Goal: Task Accomplishment & Management: Complete application form

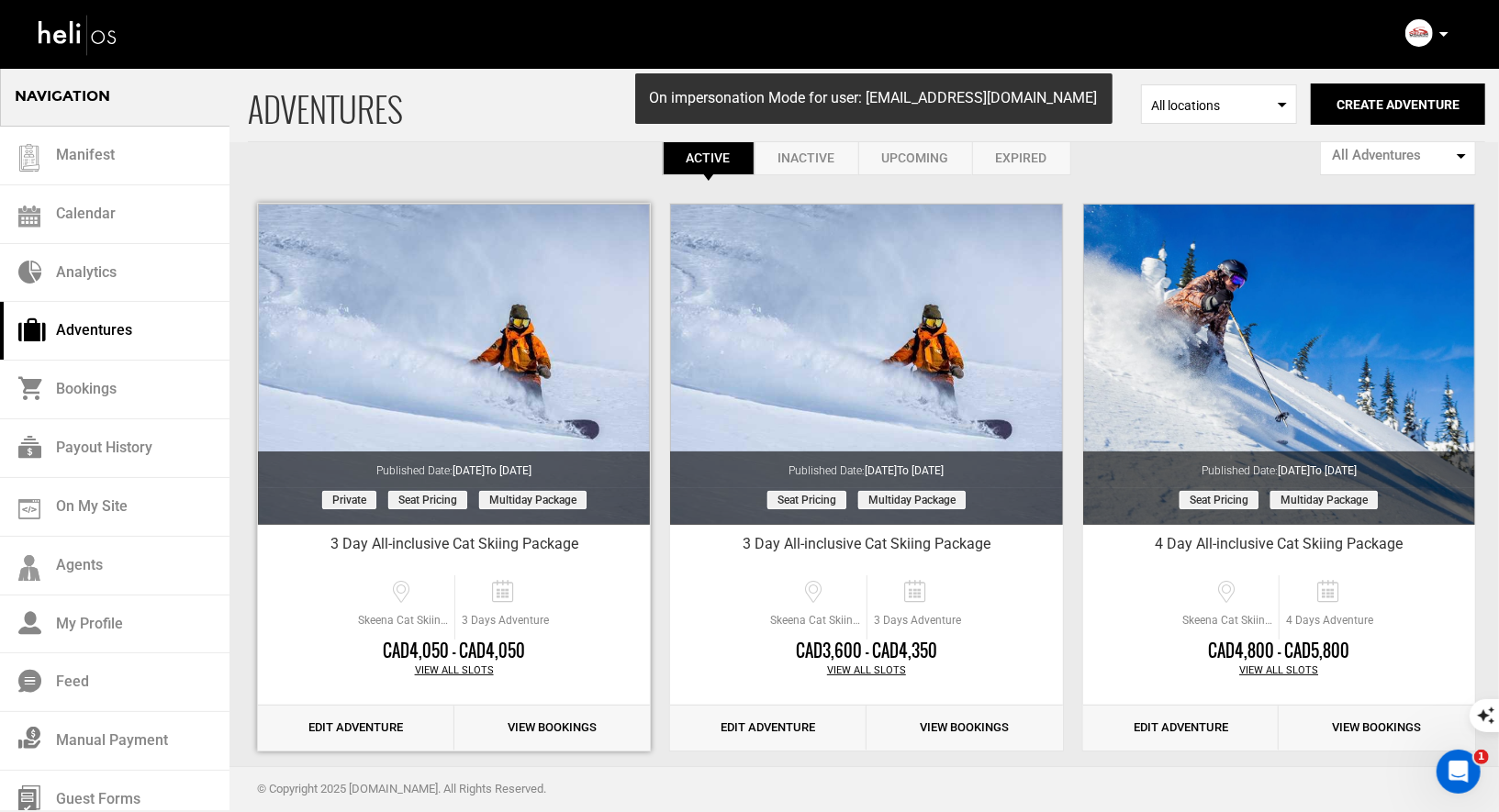
scroll to position [33, 0]
click at [353, 728] on link "Edit Adventure" at bounding box center [356, 728] width 196 height 45
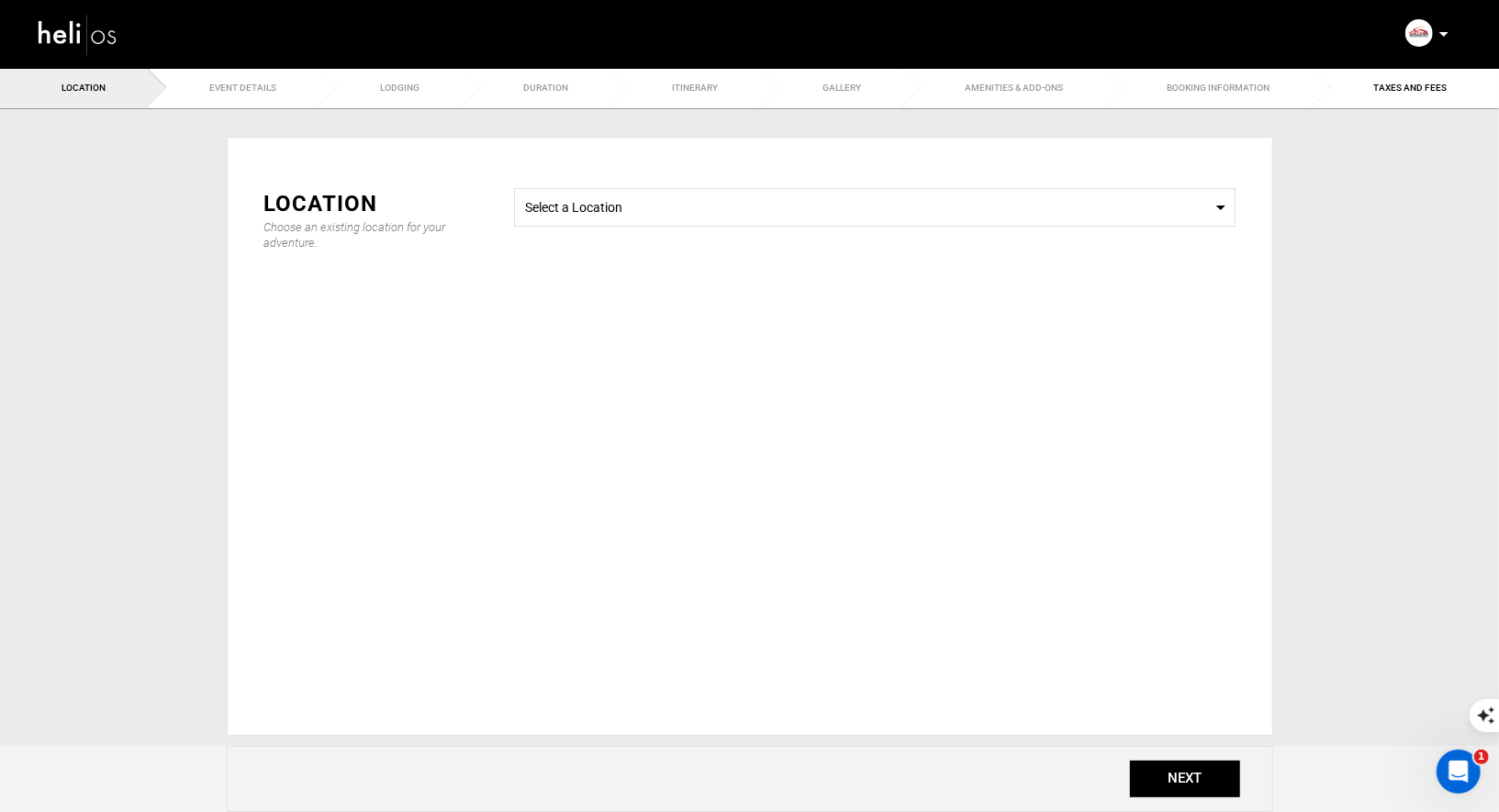
type input "3"
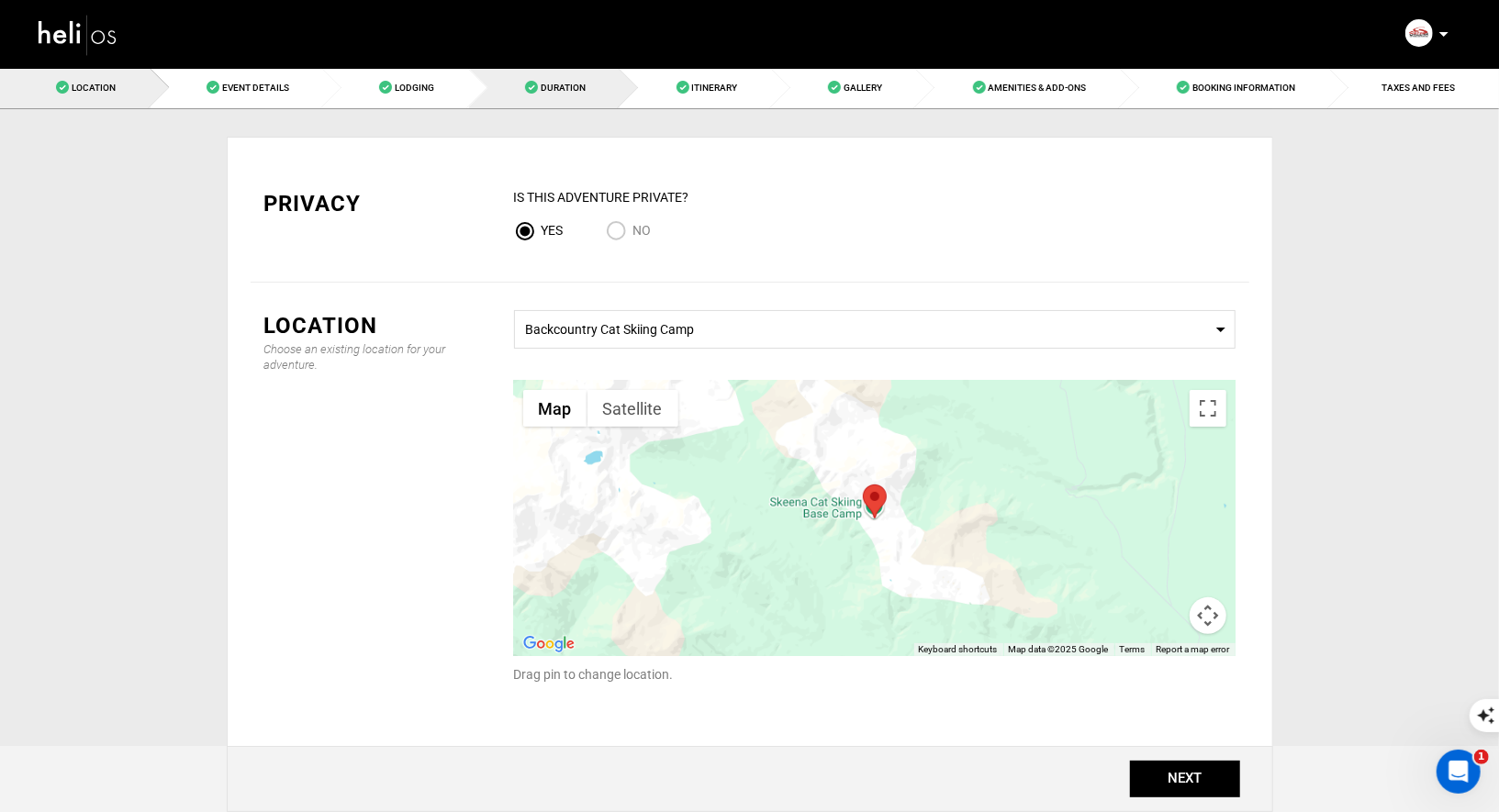
click at [560, 81] on link "Duration" at bounding box center [545, 87] width 151 height 41
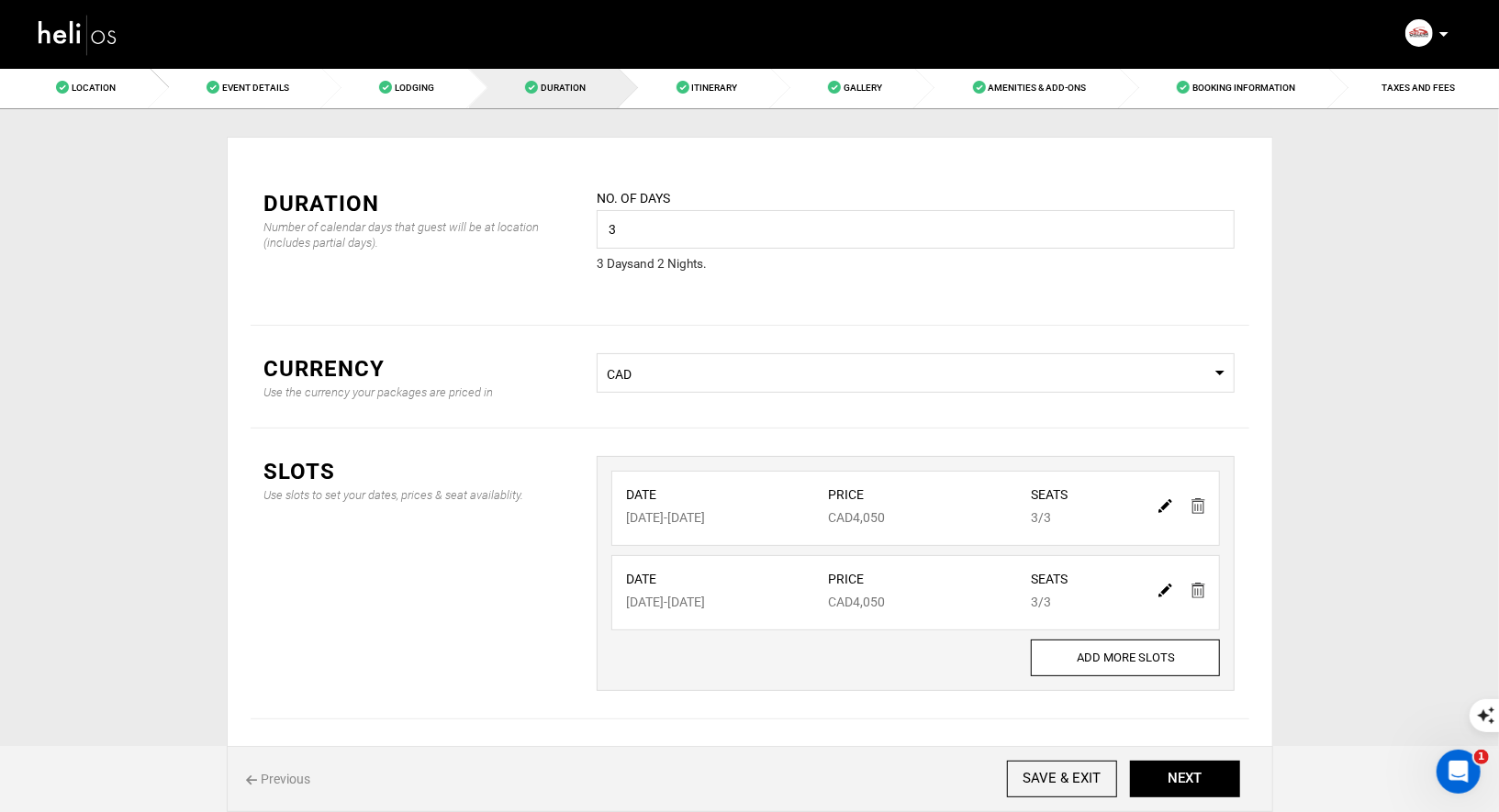
click at [1166, 502] on img at bounding box center [1166, 506] width 14 height 14
type input "[DATE]"
type input "4050"
type input "3"
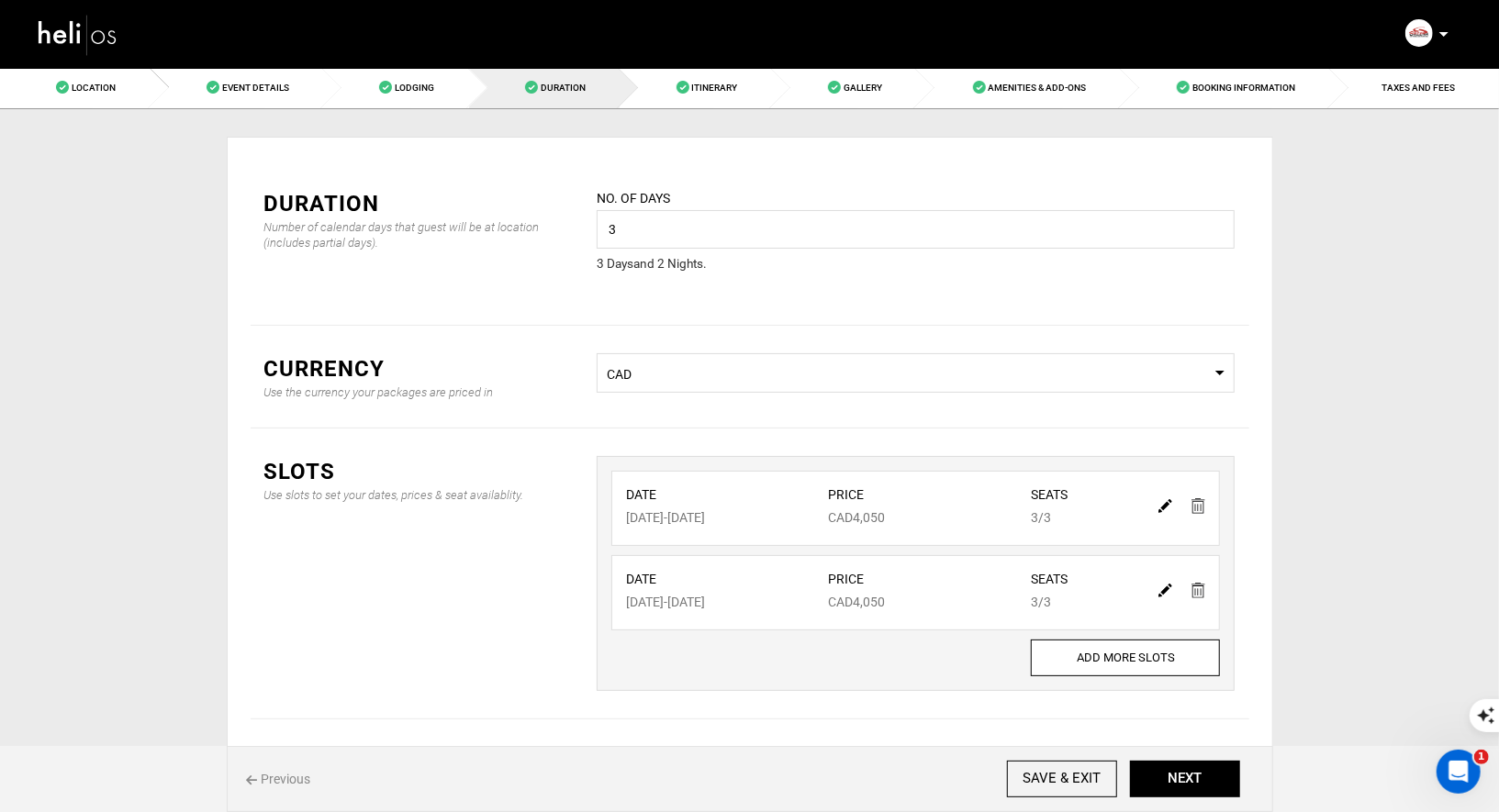
type input "3"
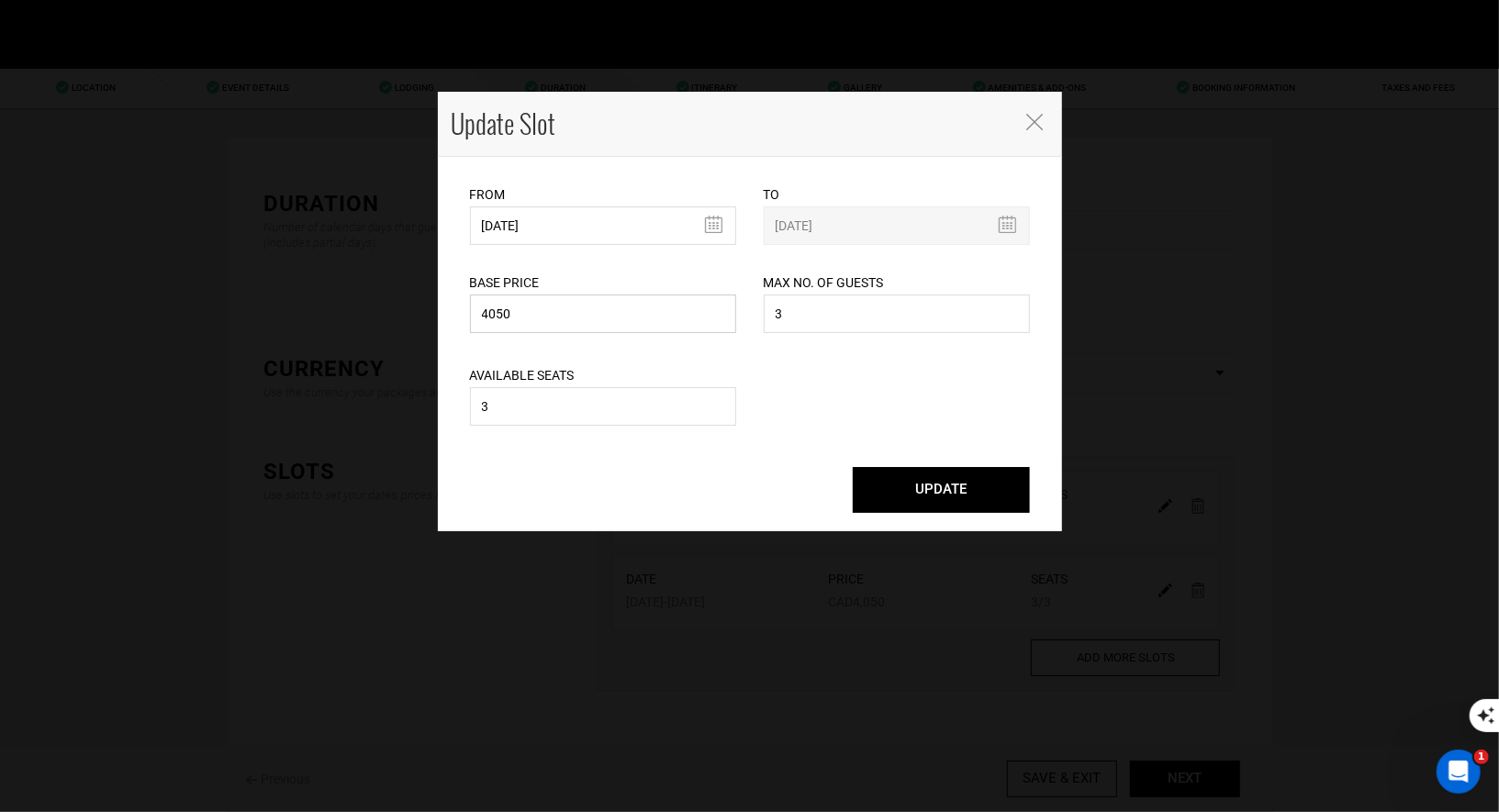
click at [650, 320] on input "4050" at bounding box center [603, 314] width 266 height 38
drag, startPoint x: 608, startPoint y: 314, endPoint x: 468, endPoint y: 299, distance: 140.8
click at [480, 304] on input "4050" at bounding box center [603, 314] width 266 height 38
type input "3600"
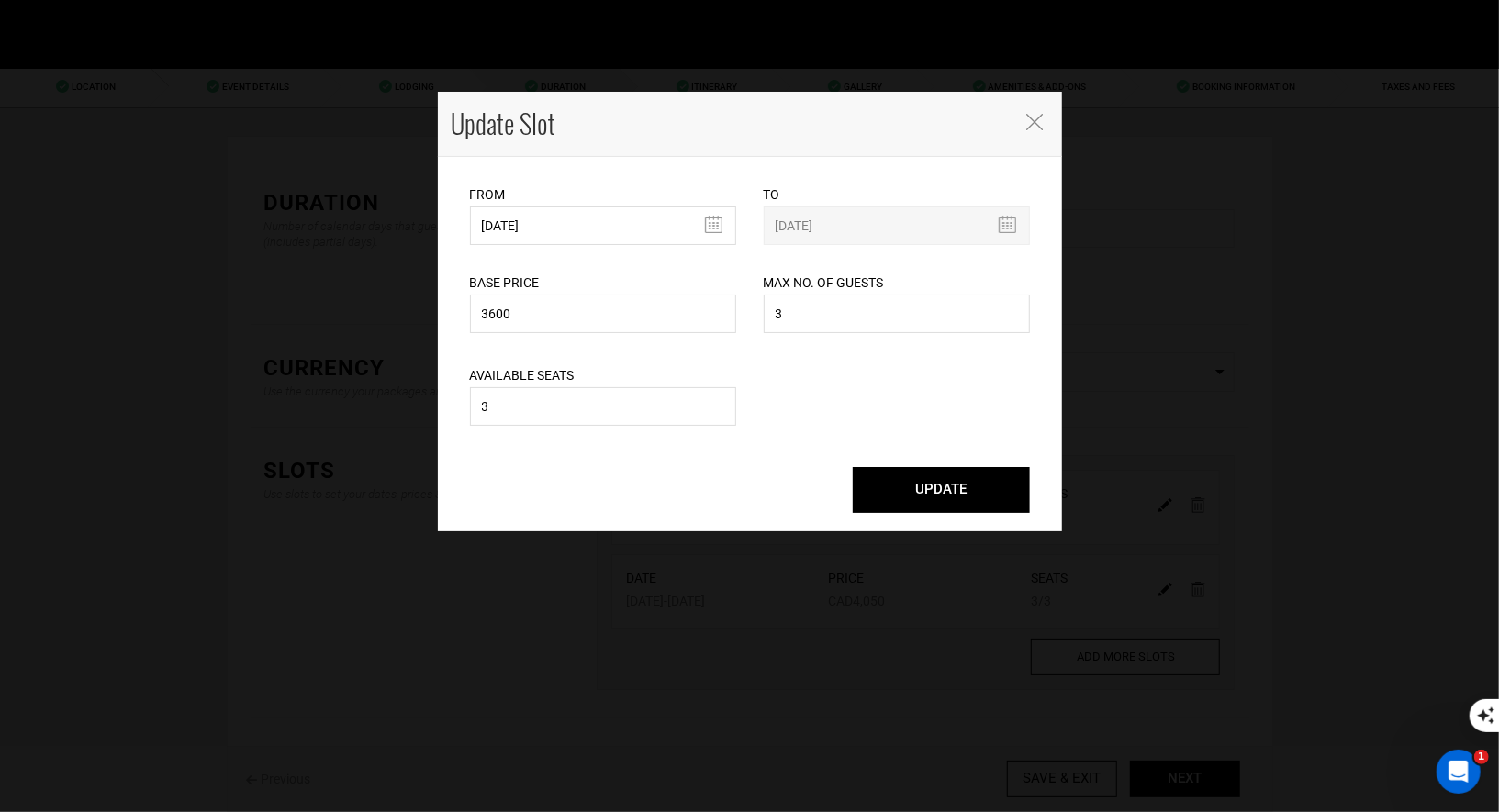
click at [947, 498] on button "UPDATE" at bounding box center [941, 490] width 178 height 46
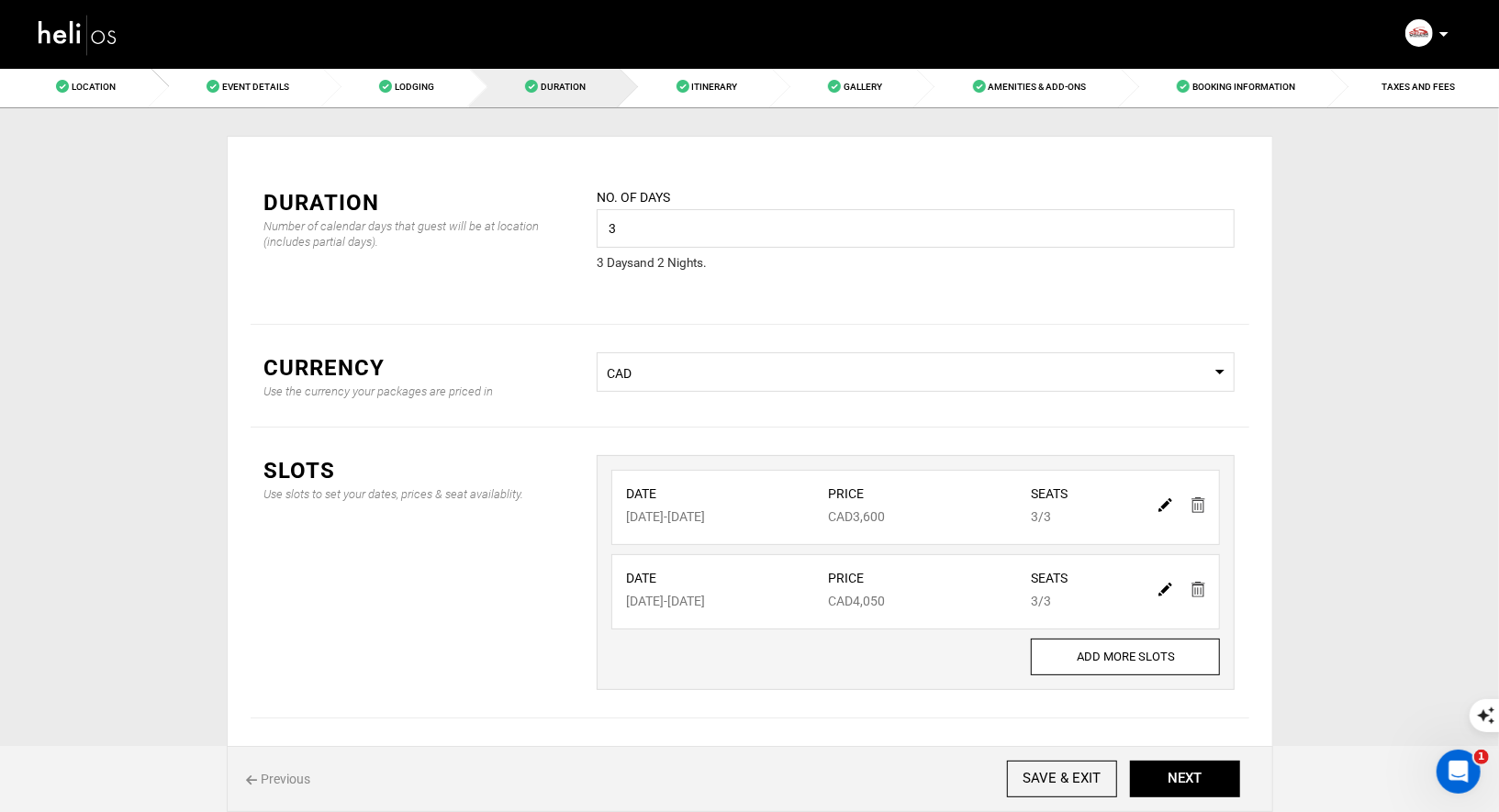
click at [1162, 583] on img at bounding box center [1166, 590] width 14 height 14
type input "[DATE]"
type input "4050"
type input "3"
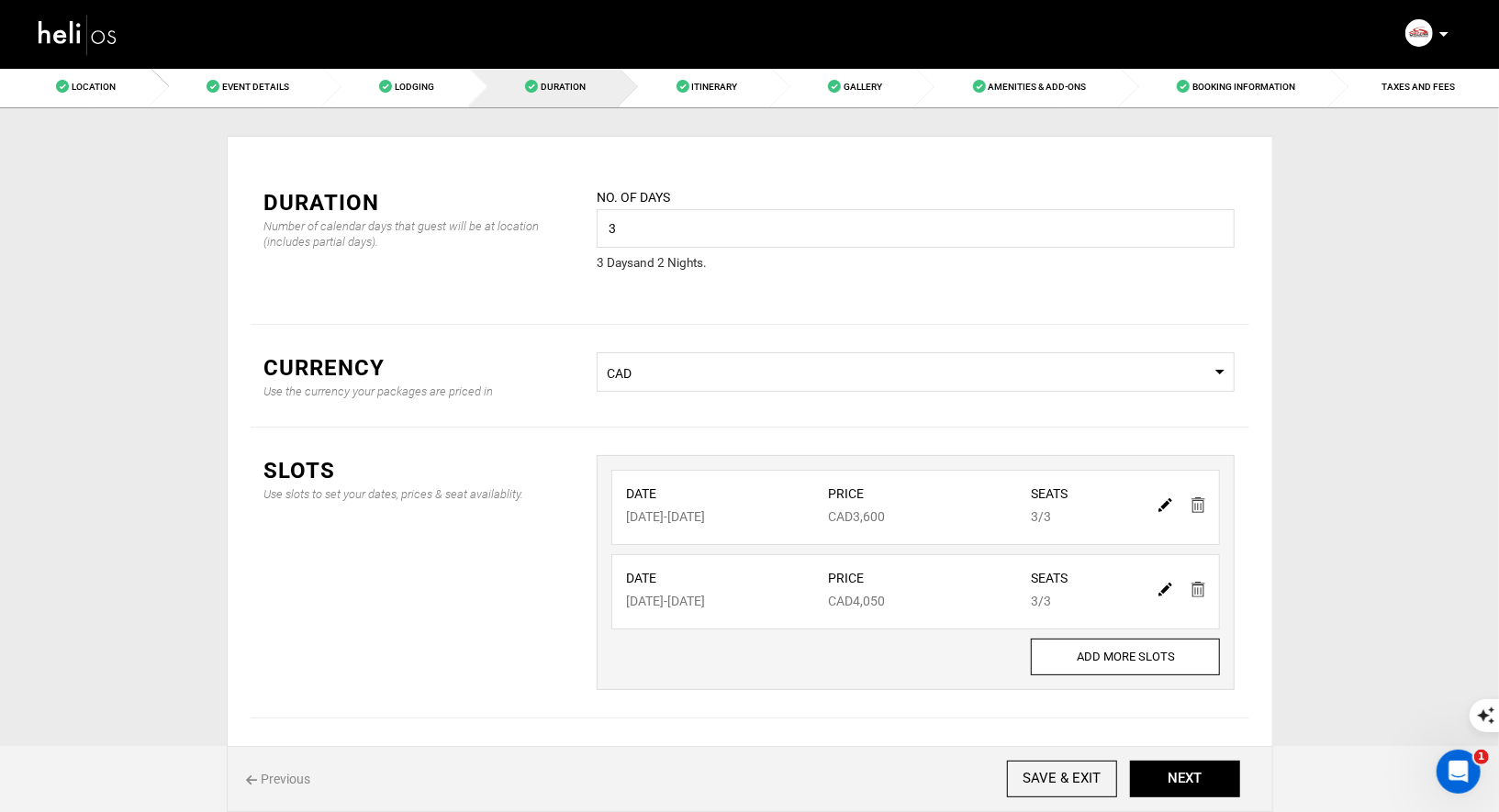
type input "3"
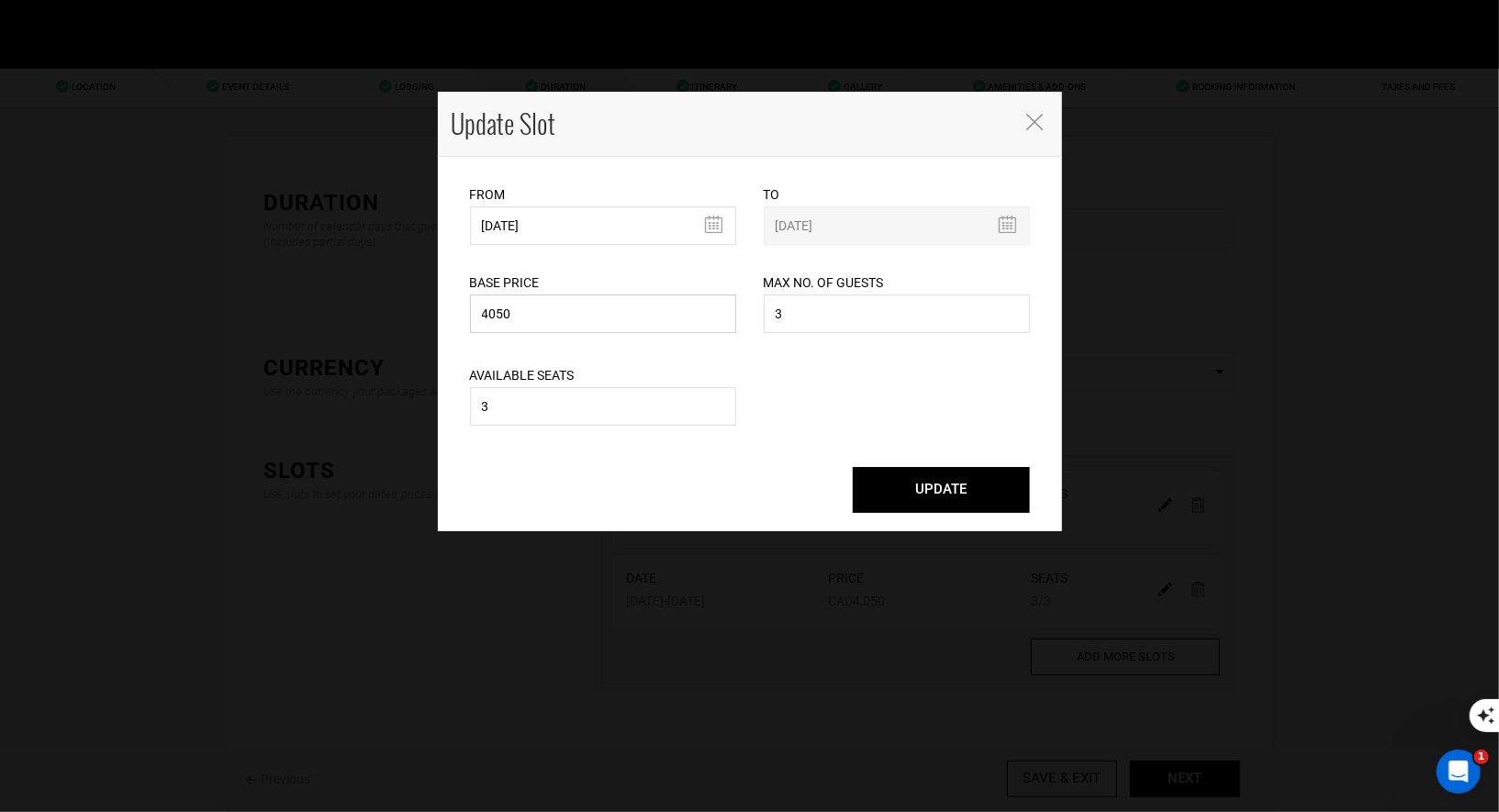
click at [635, 304] on input "4050" at bounding box center [603, 314] width 266 height 38
click at [608, 323] on input "4050" at bounding box center [603, 314] width 266 height 38
type input "4"
type input "3600"
click at [895, 487] on button "UPDATE" at bounding box center [941, 490] width 178 height 46
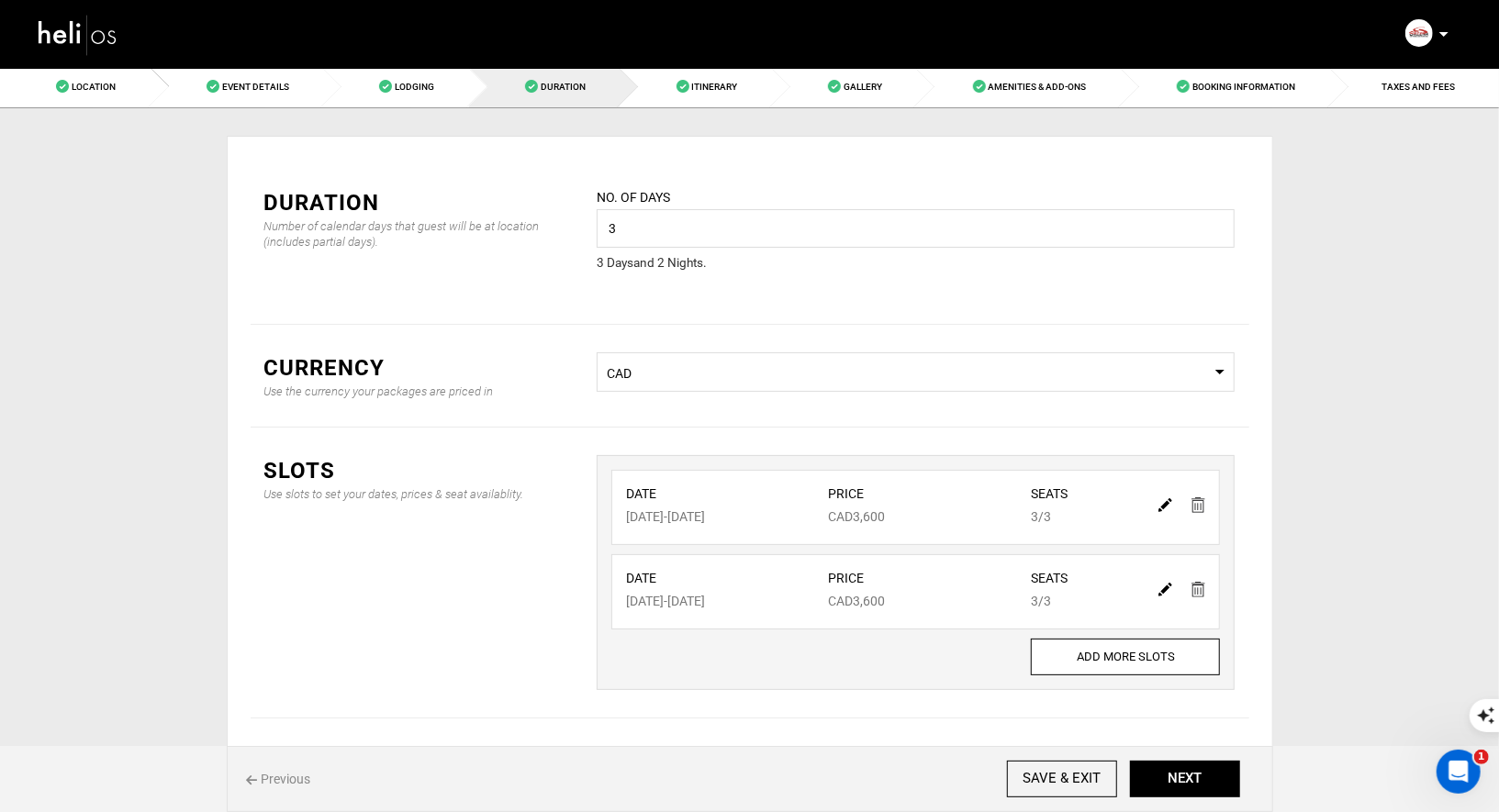
click at [1312, 416] on div "Location Event Details Lodging Duration Itinerary Gallery Amenities & Add-Ons B…" at bounding box center [750, 438] width 1499 height 745
click at [1196, 788] on button "NEXT" at bounding box center [1184, 778] width 110 height 37
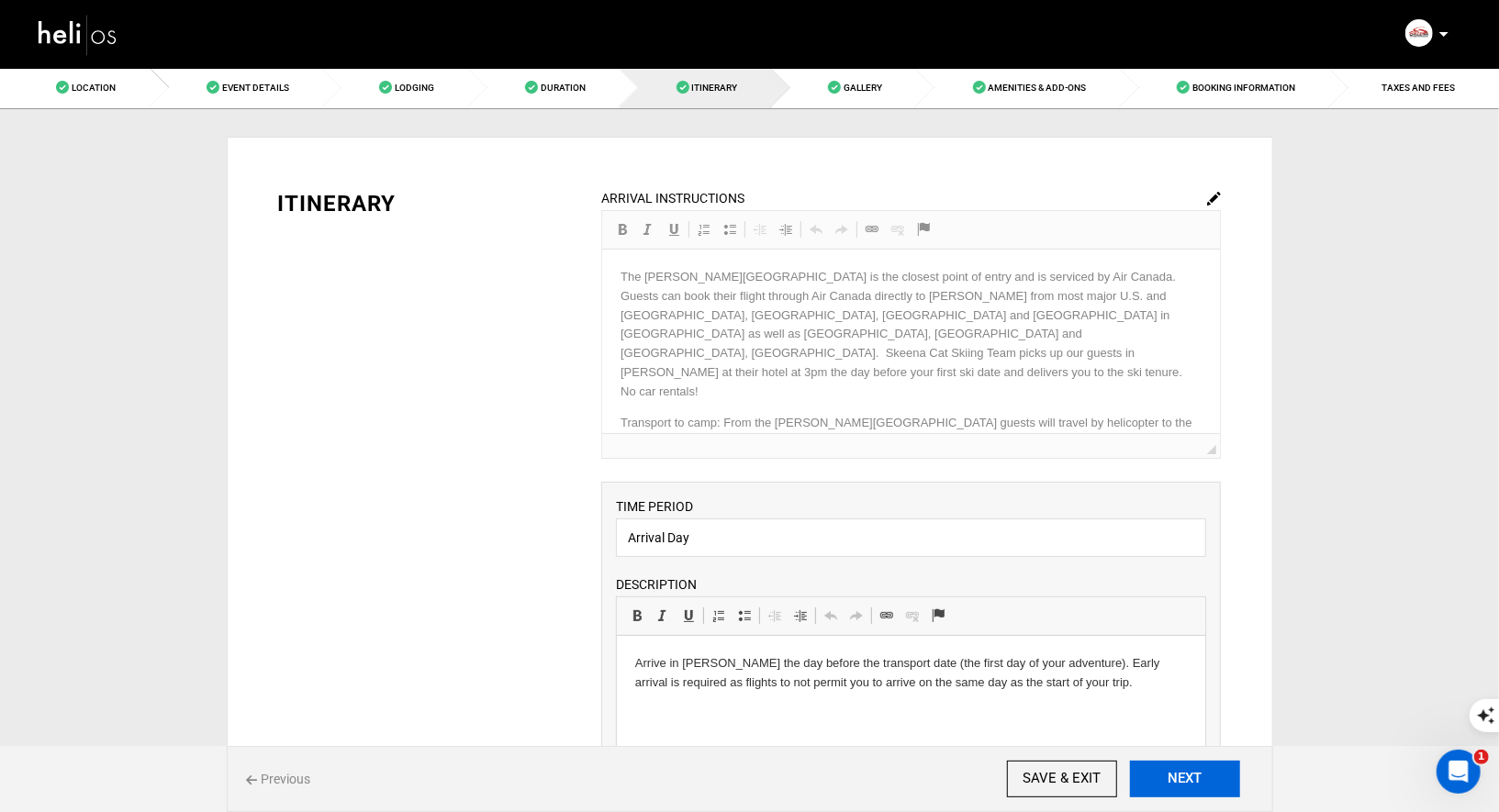
click at [1195, 788] on button "NEXT" at bounding box center [1184, 778] width 110 height 37
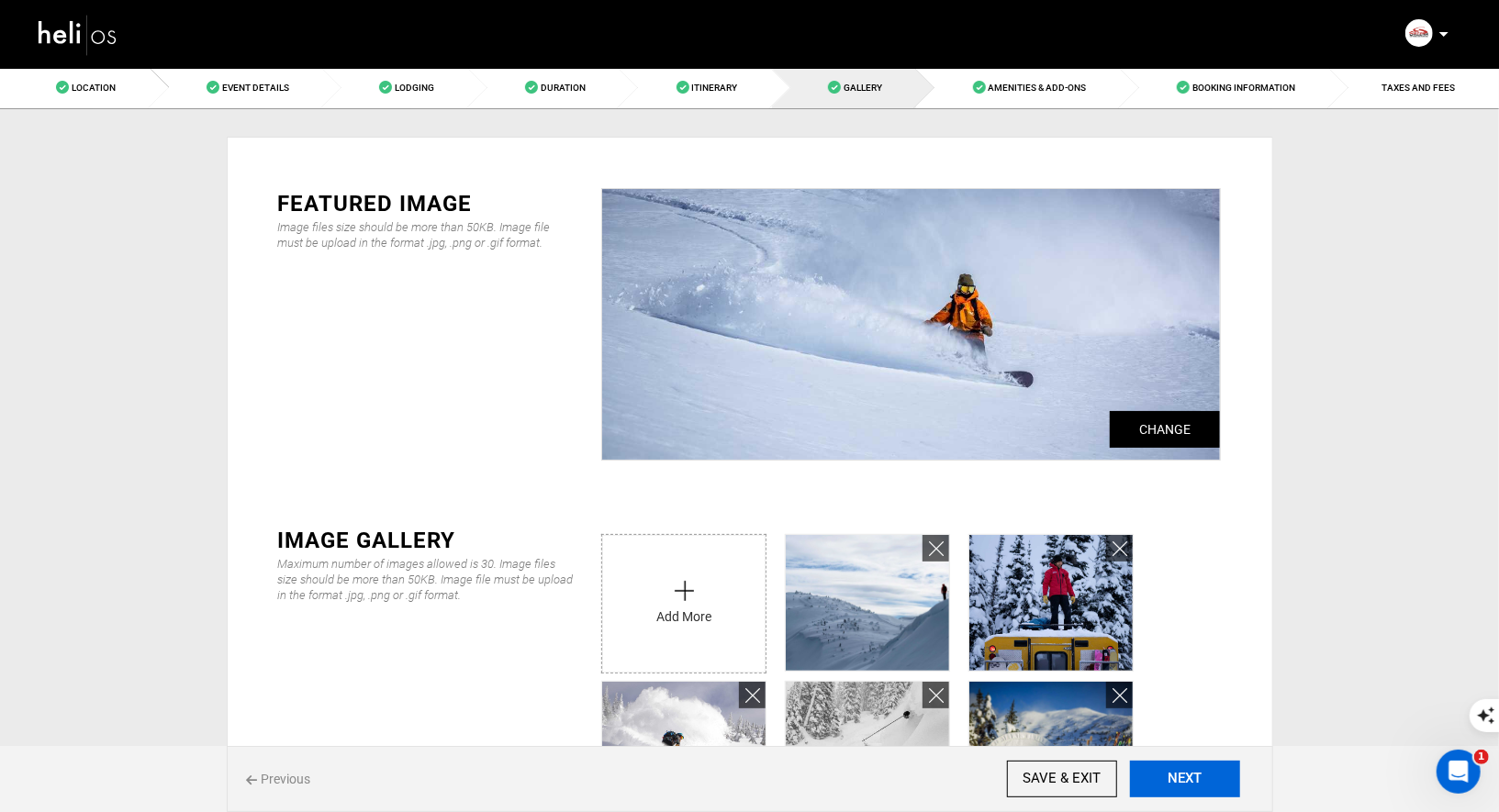
click at [1195, 788] on button "NEXT" at bounding box center [1184, 778] width 110 height 37
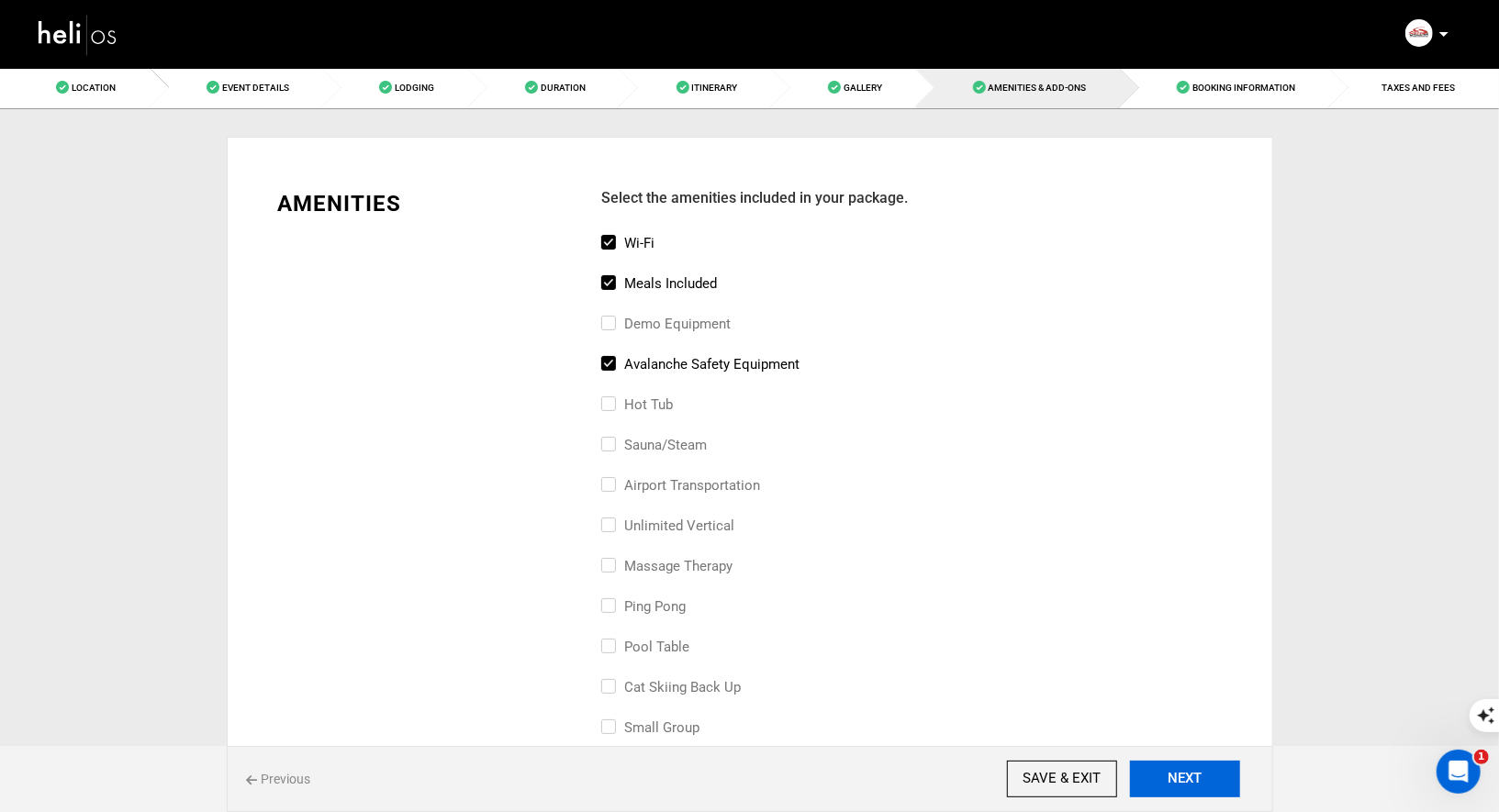
click at [1195, 788] on button "NEXT" at bounding box center [1184, 778] width 110 height 37
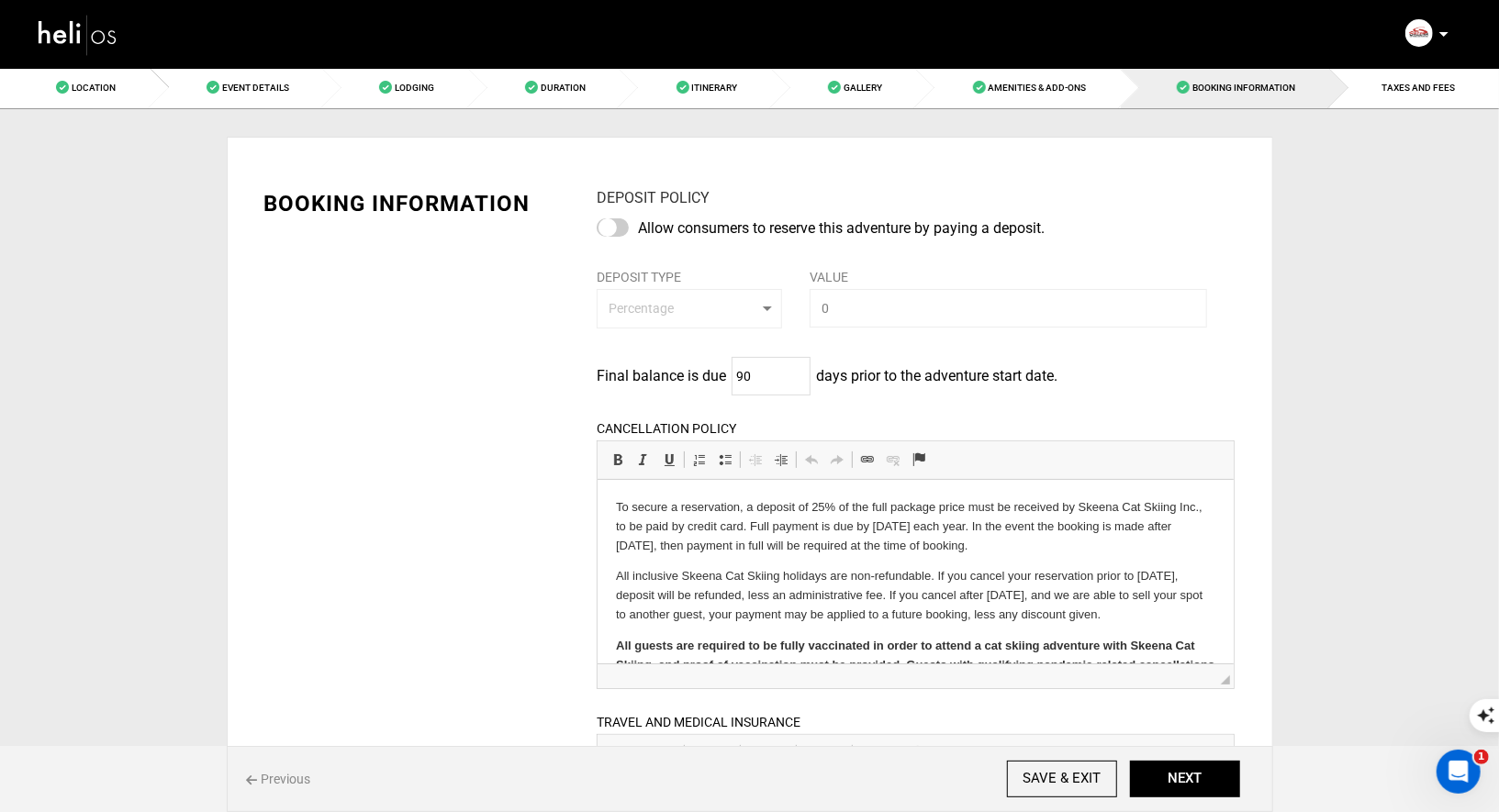
click at [602, 223] on div at bounding box center [612, 228] width 32 height 19
click at [0, 0] on input "checkbox" at bounding box center [0, 0] width 0 height 0
click at [615, 226] on div at bounding box center [612, 228] width 32 height 19
click at [0, 0] on input "checkbox" at bounding box center [0, 0] width 0 height 0
click at [1187, 786] on button "NEXT" at bounding box center [1184, 778] width 110 height 37
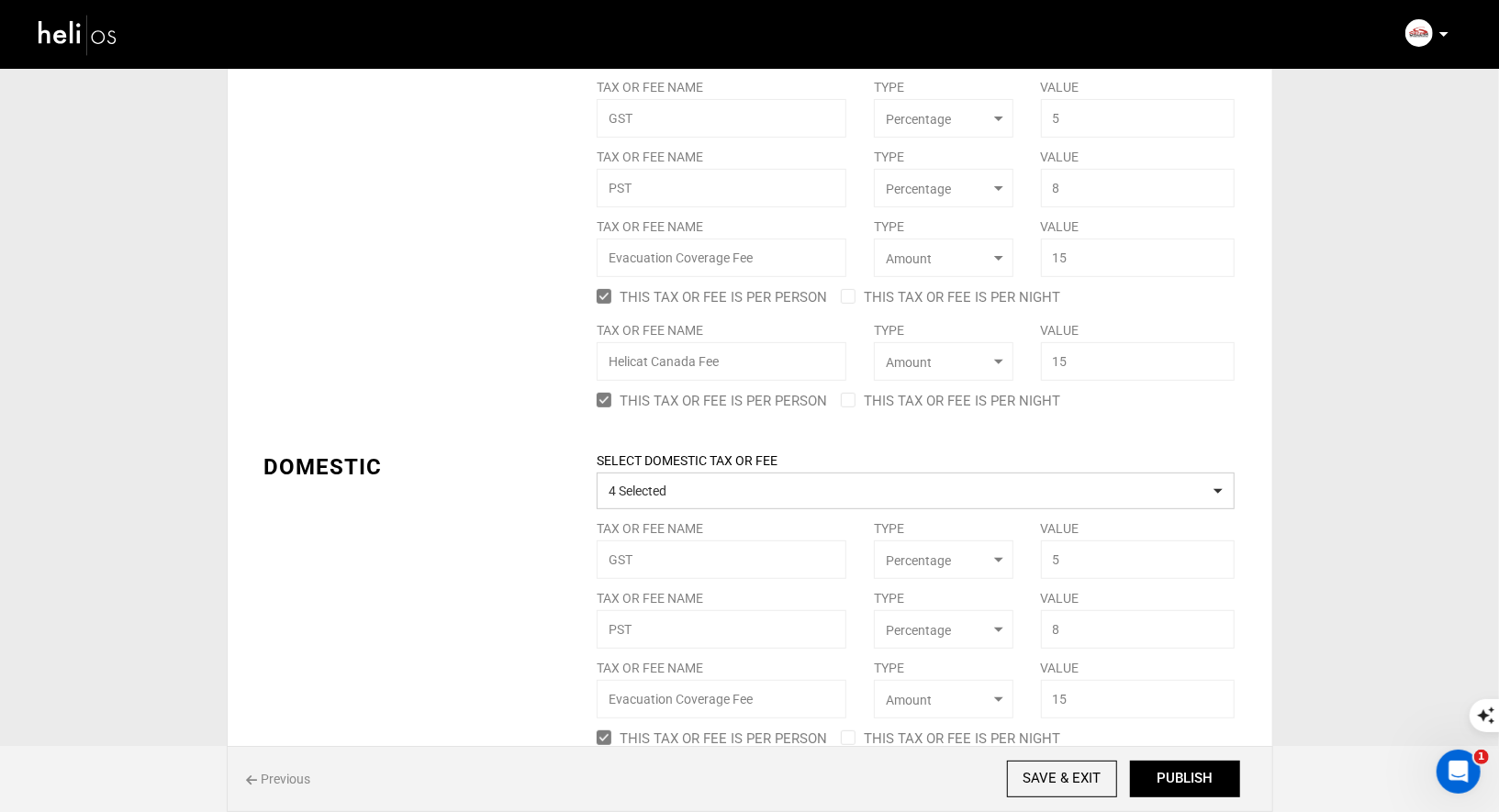
scroll to position [318, 0]
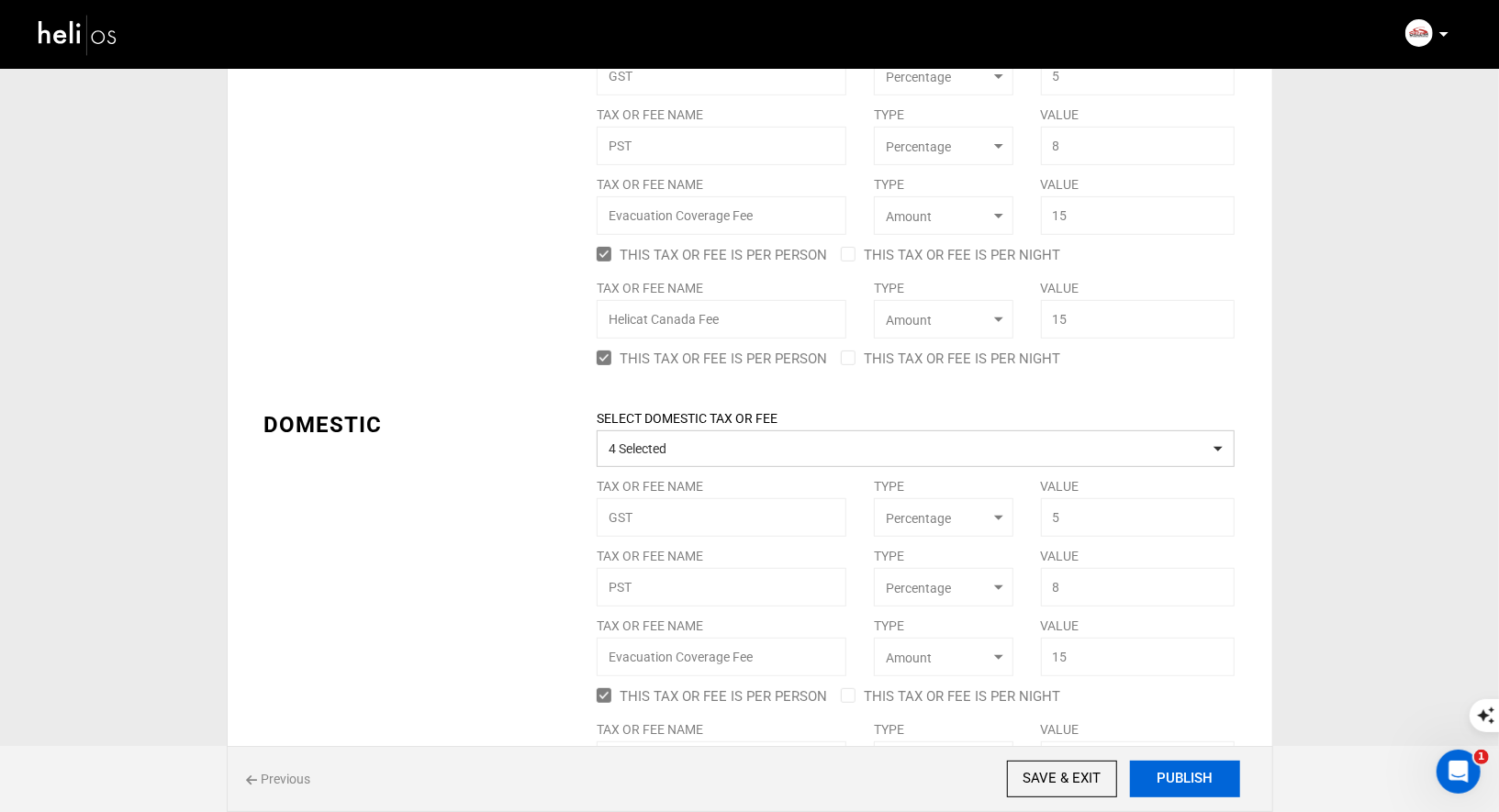
click at [1196, 774] on button "PUBLISH" at bounding box center [1184, 778] width 110 height 37
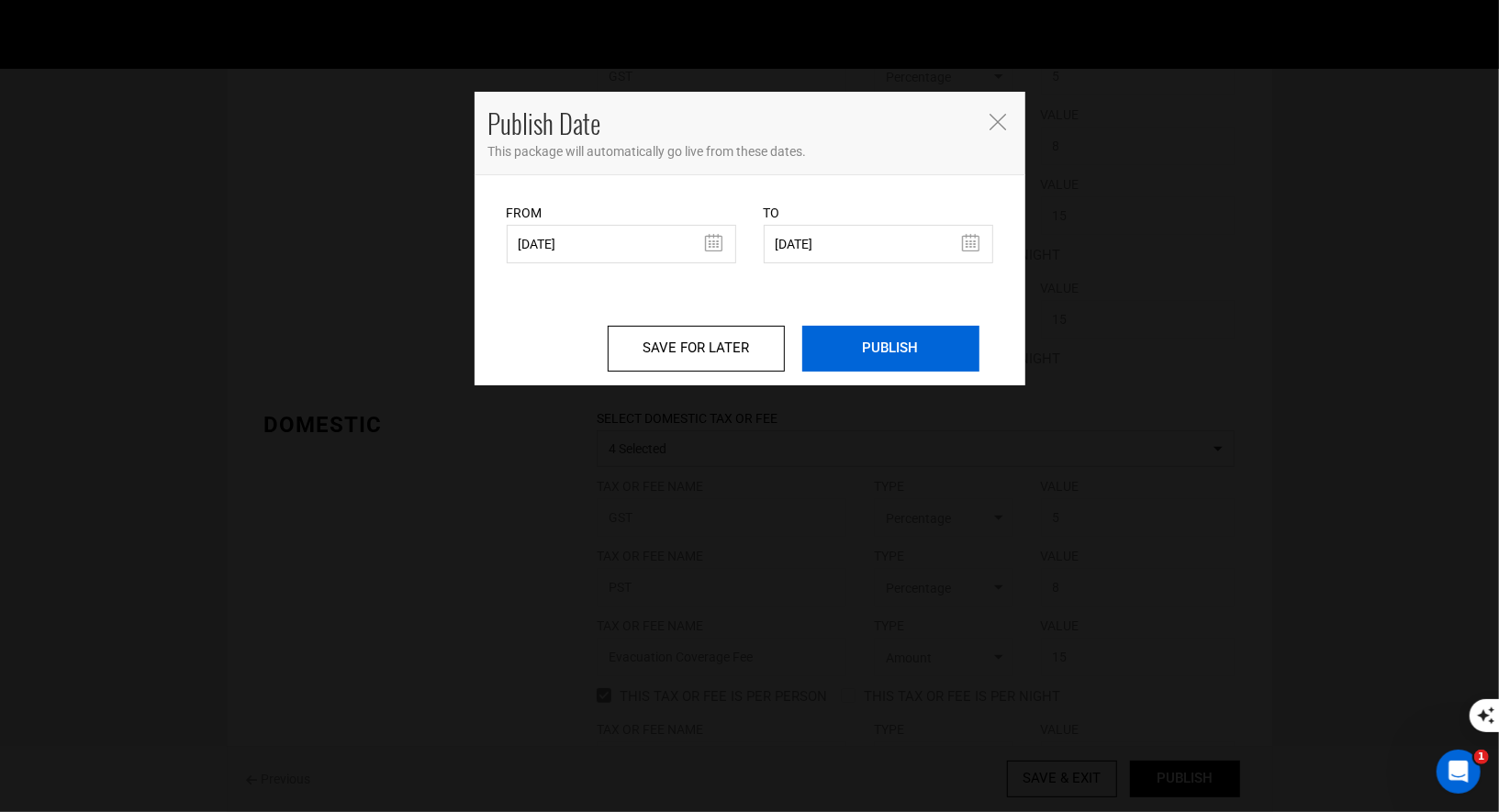
click at [849, 340] on input "PUBLISH" at bounding box center [890, 348] width 178 height 46
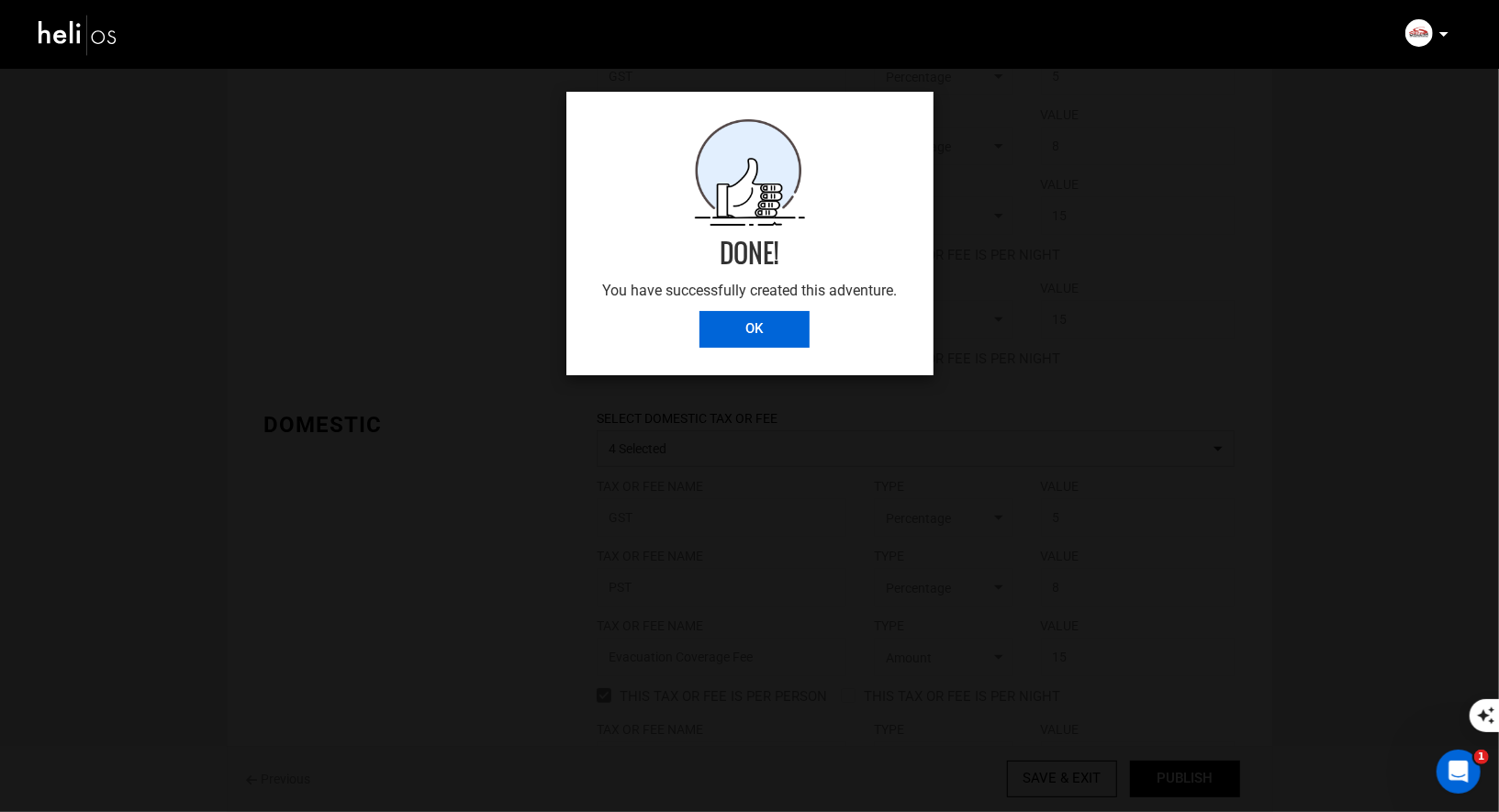
click at [738, 319] on input "OK" at bounding box center [754, 329] width 110 height 37
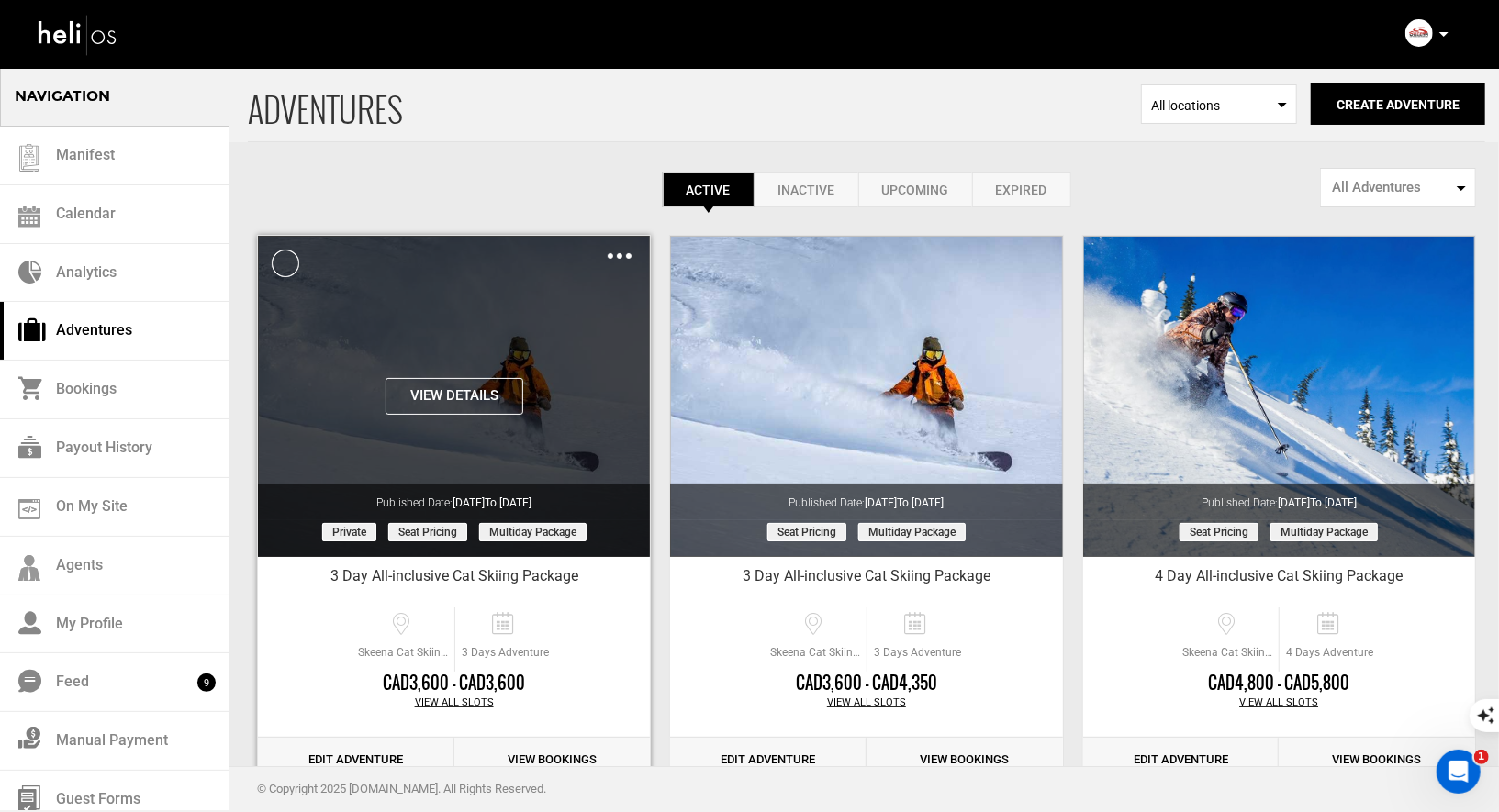
click at [626, 252] on div "Clone De-Activate Share Delete" at bounding box center [619, 255] width 23 height 21
click at [618, 251] on div "Clone De-Activate Share Delete" at bounding box center [619, 255] width 23 height 21
click at [625, 253] on img at bounding box center [619, 256] width 23 height 6
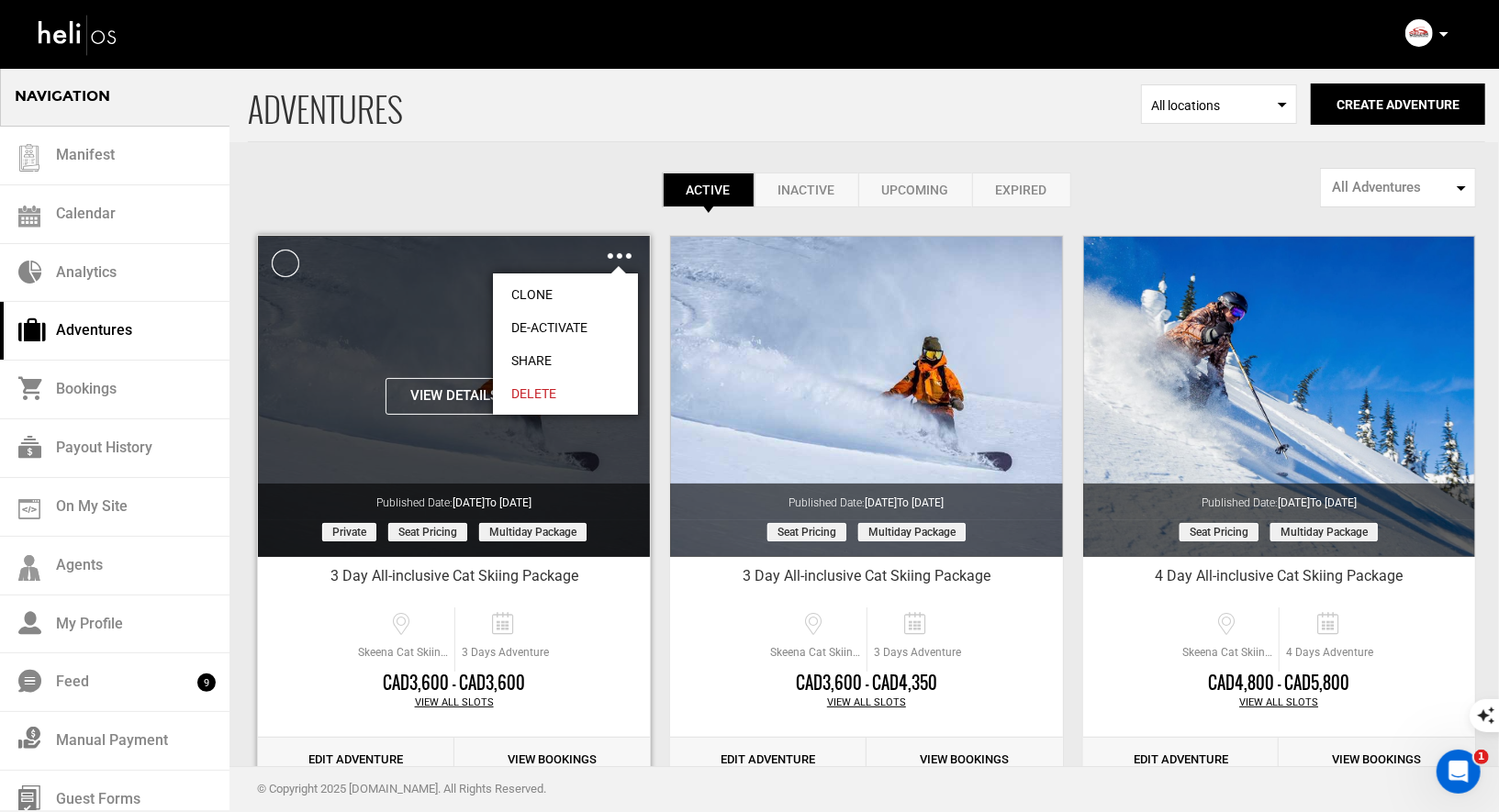
click at [518, 358] on link "Share" at bounding box center [565, 360] width 145 height 33
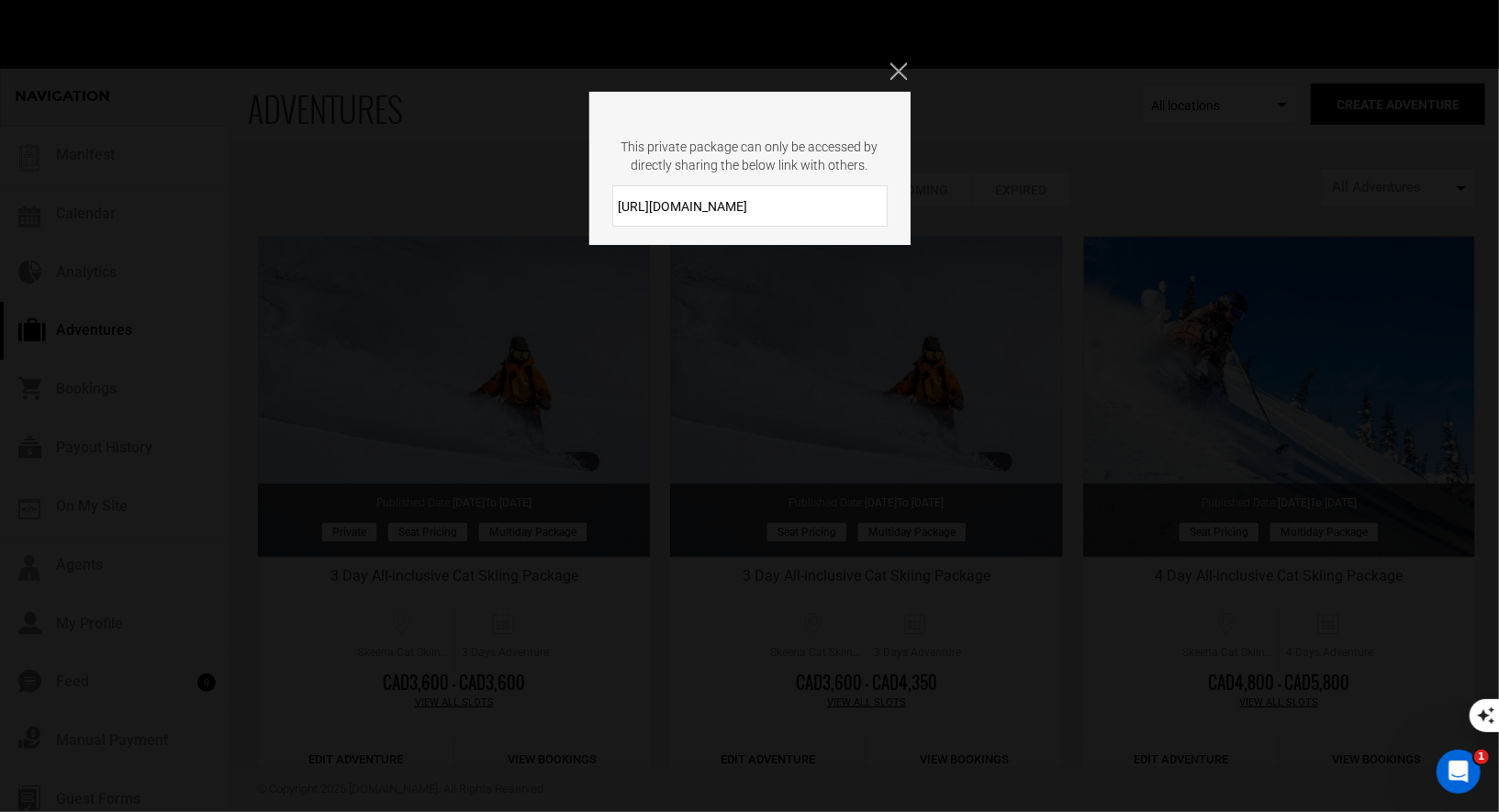
drag, startPoint x: 777, startPoint y: 208, endPoint x: 643, endPoint y: 192, distance: 135.0
click at [643, 192] on input "[URL][DOMAIN_NAME]" at bounding box center [750, 206] width 275 height 41
